Goal: Navigation & Orientation: Find specific page/section

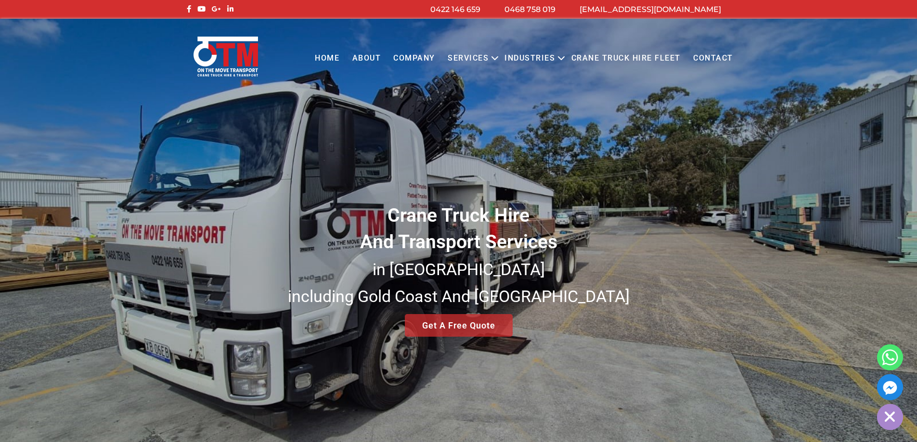
click at [820, 39] on div "Menu Close Home About COMPANY Services Open menu CRANE TRUCK HIRE FLATBED TRUCK…" at bounding box center [458, 50] width 917 height 63
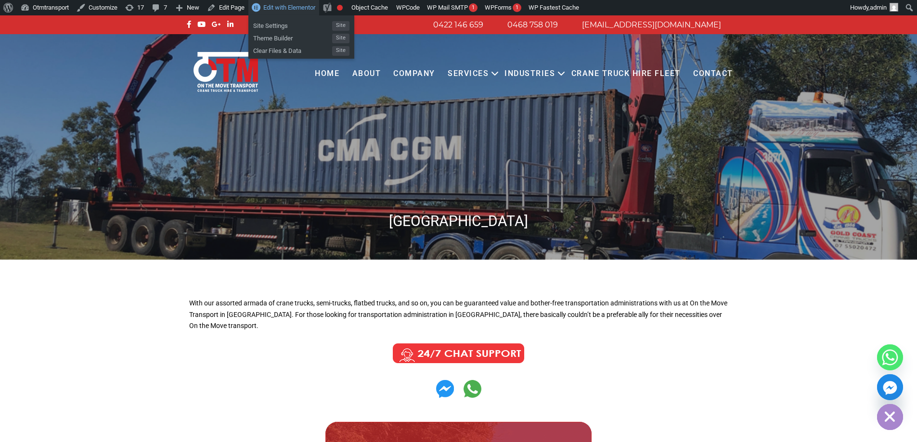
click at [285, 7] on span "Edit with Elementor" at bounding box center [289, 7] width 52 height 7
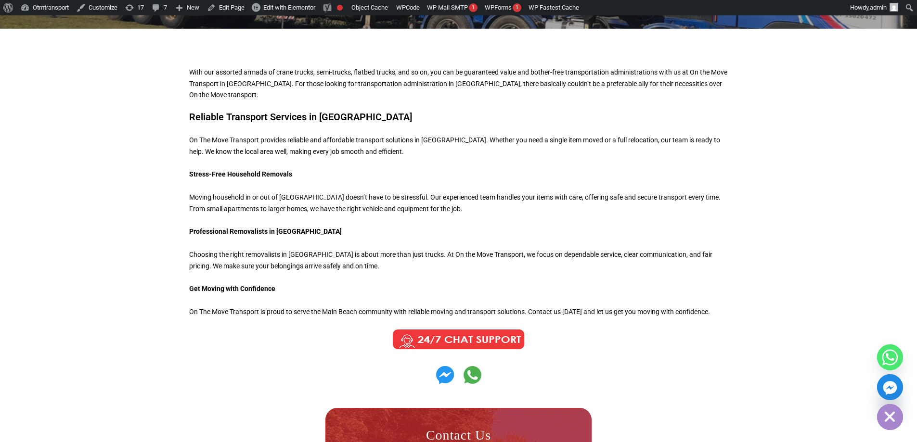
scroll to position [289, 0]
